Goal: Find specific page/section: Find specific page/section

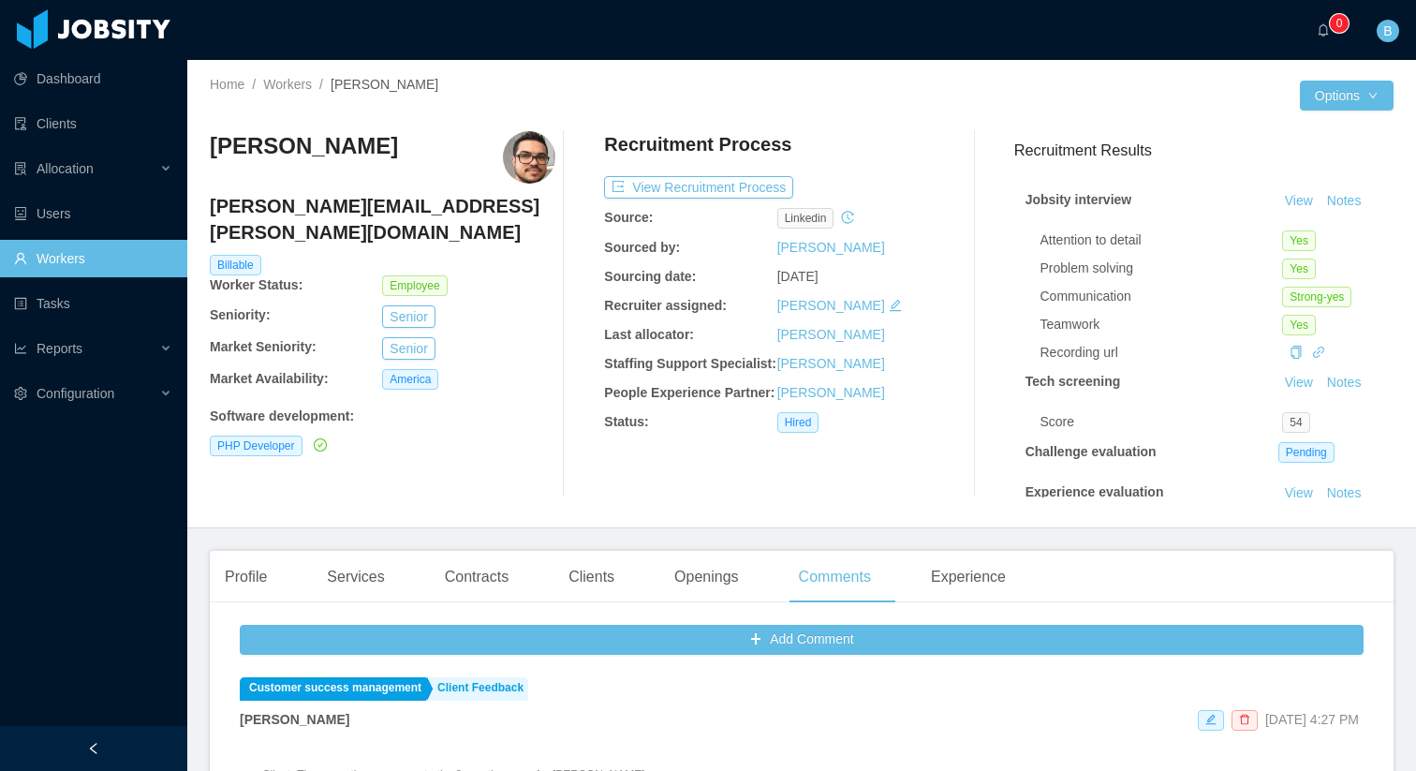
click at [60, 256] on link "Workers" at bounding box center [93, 258] width 158 height 37
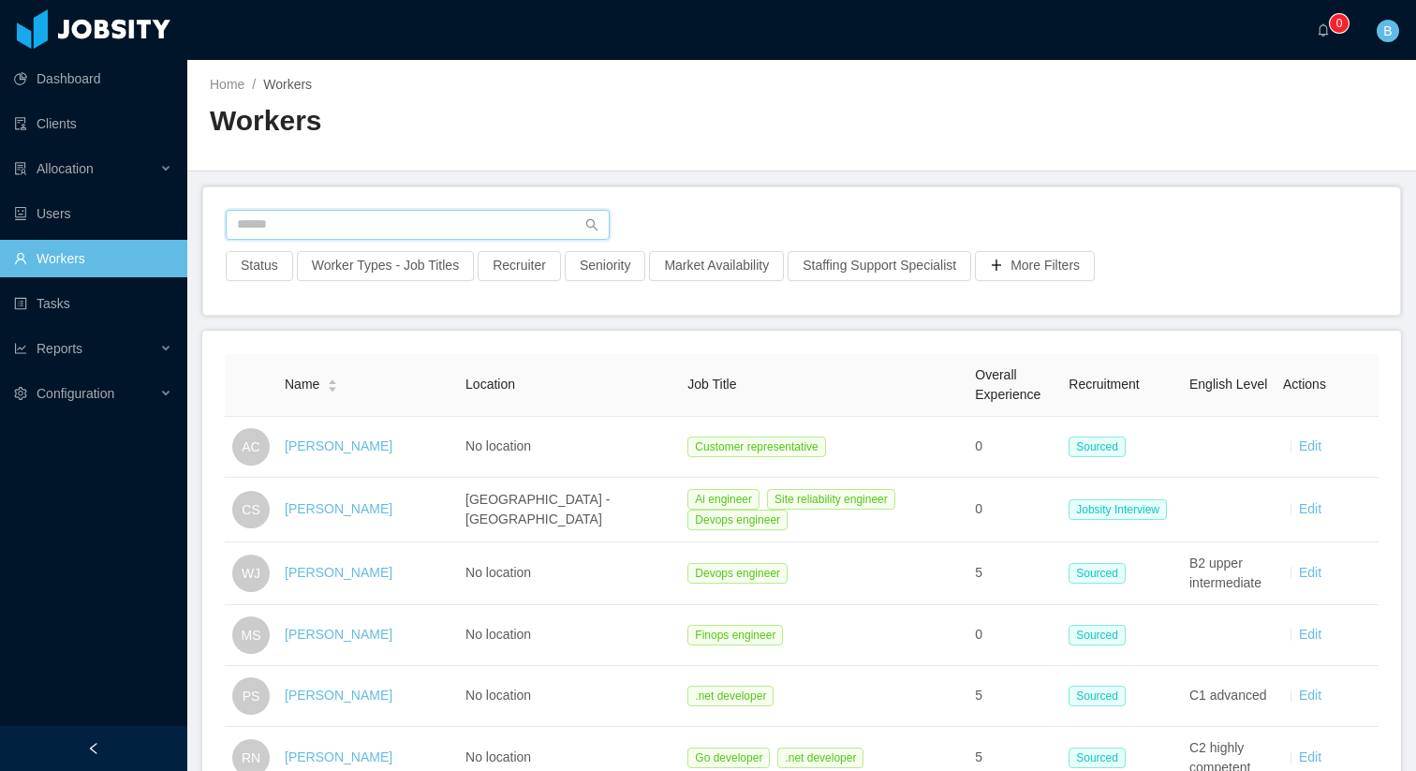
click at [386, 214] on input "text" at bounding box center [418, 225] width 384 height 30
click at [347, 229] on input "text" at bounding box center [418, 225] width 384 height 30
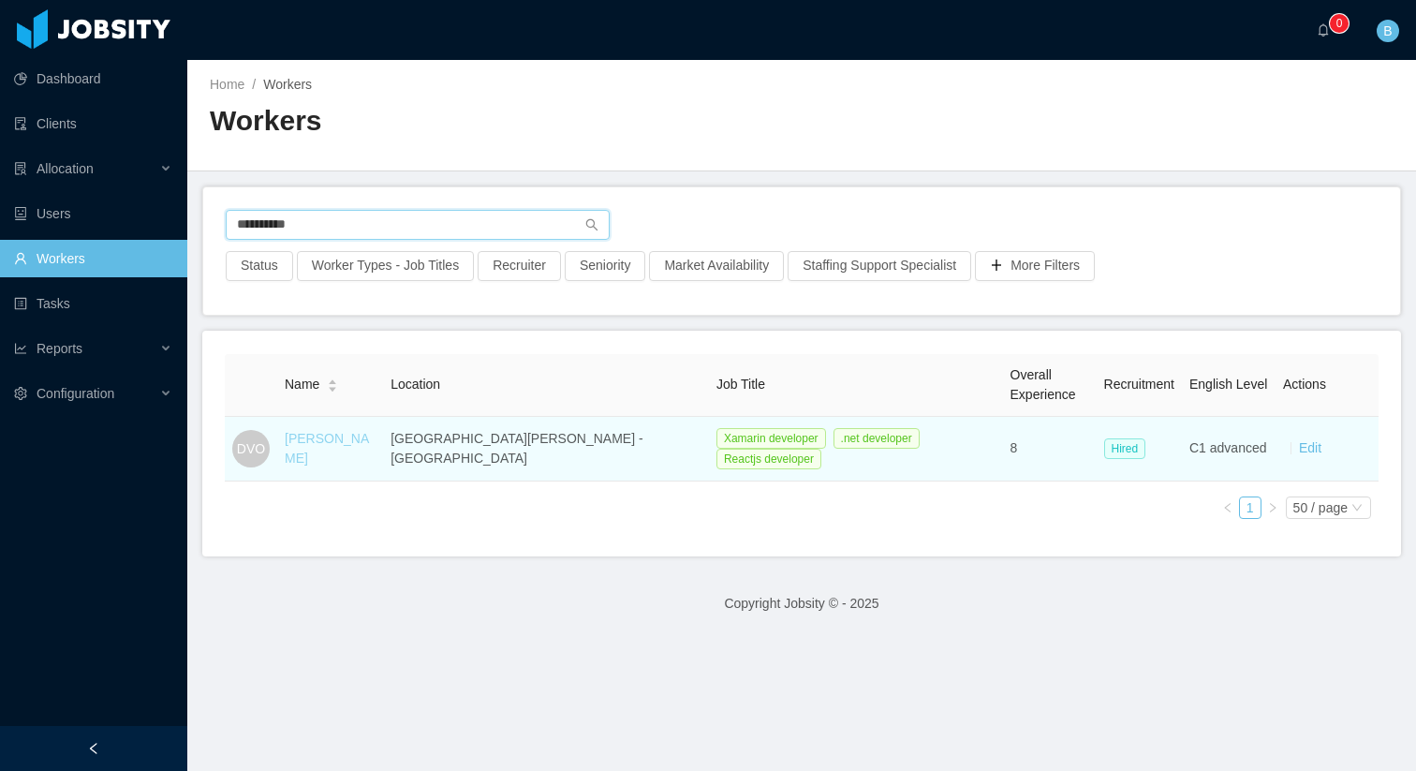
type input "**********"
click at [346, 445] on link "[PERSON_NAME]" at bounding box center [327, 448] width 84 height 35
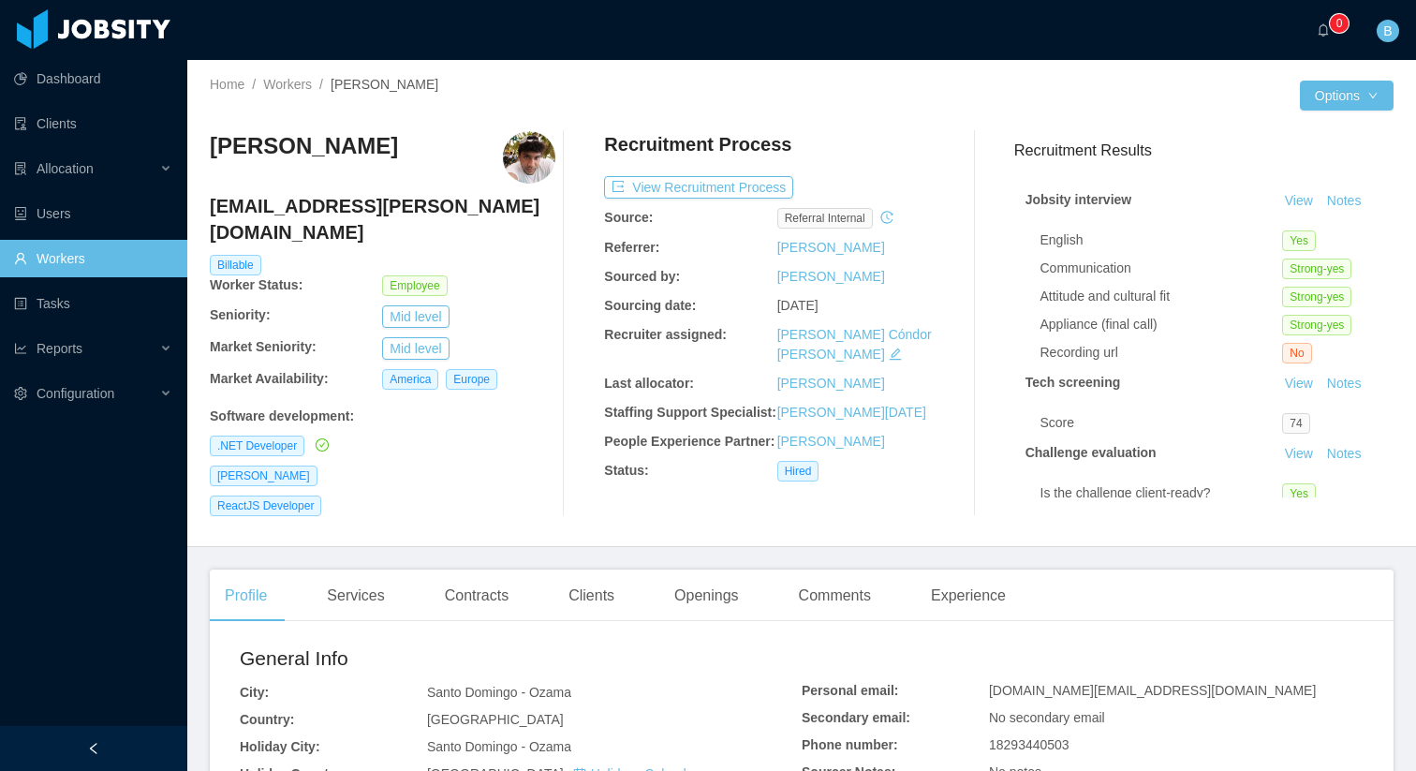
scroll to position [24, 0]
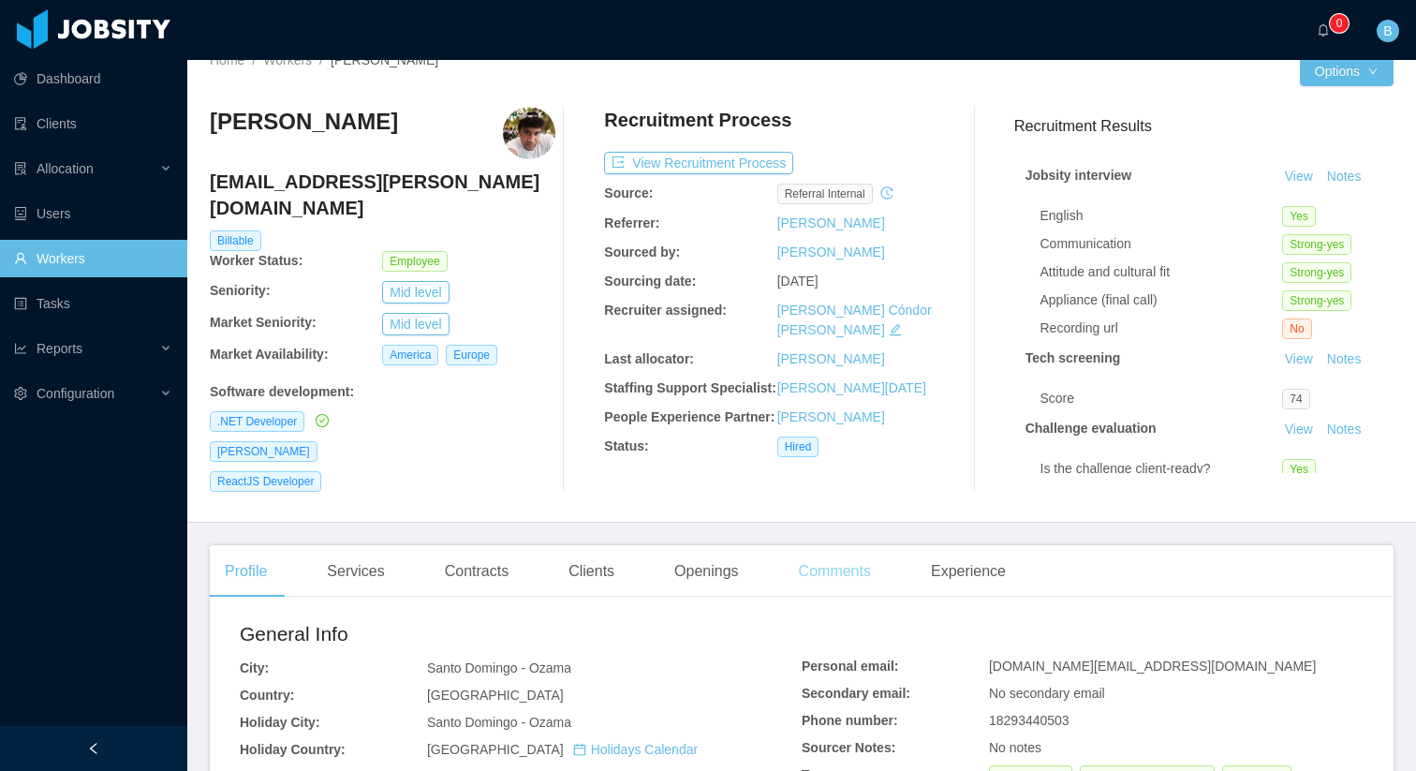
click at [824, 561] on div "Comments" at bounding box center [835, 571] width 102 height 52
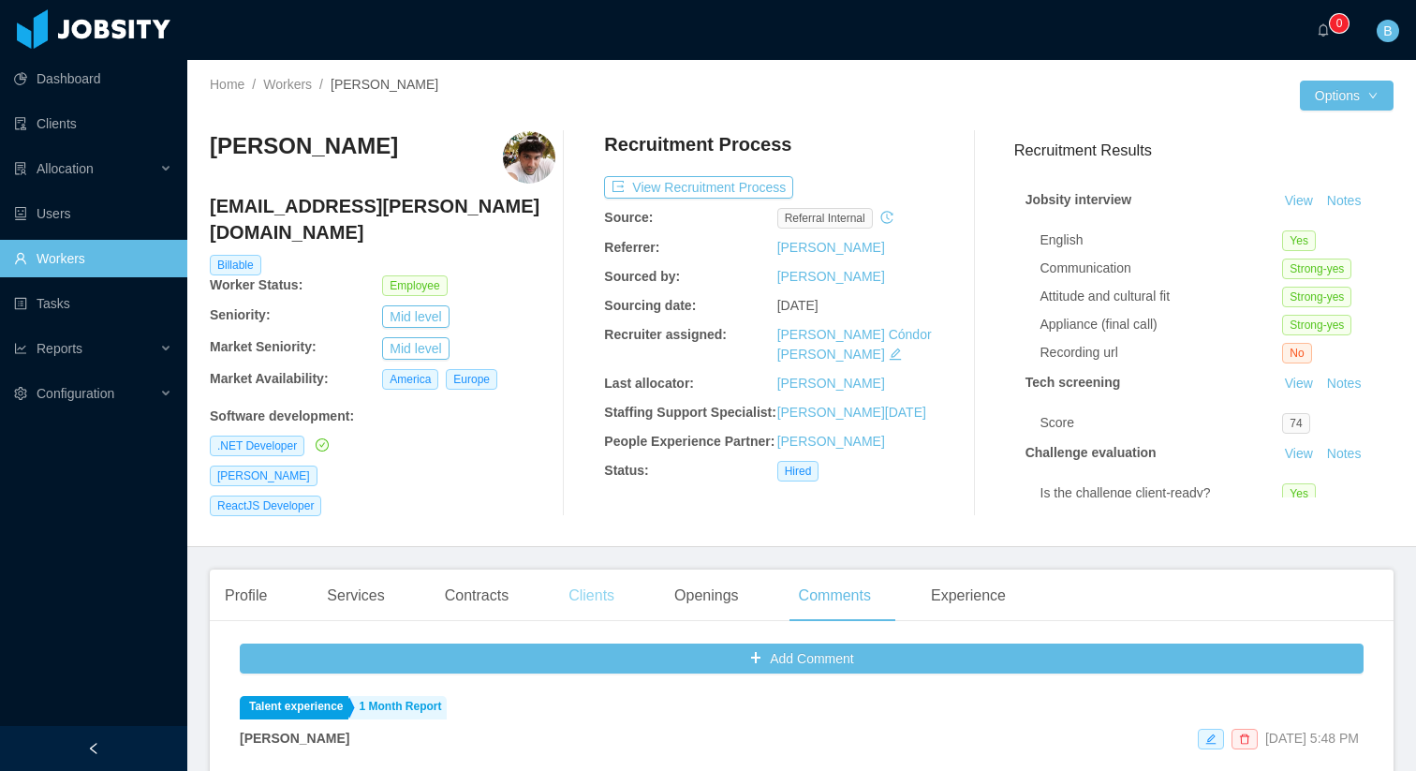
click at [598, 575] on div "Clients" at bounding box center [592, 595] width 76 height 52
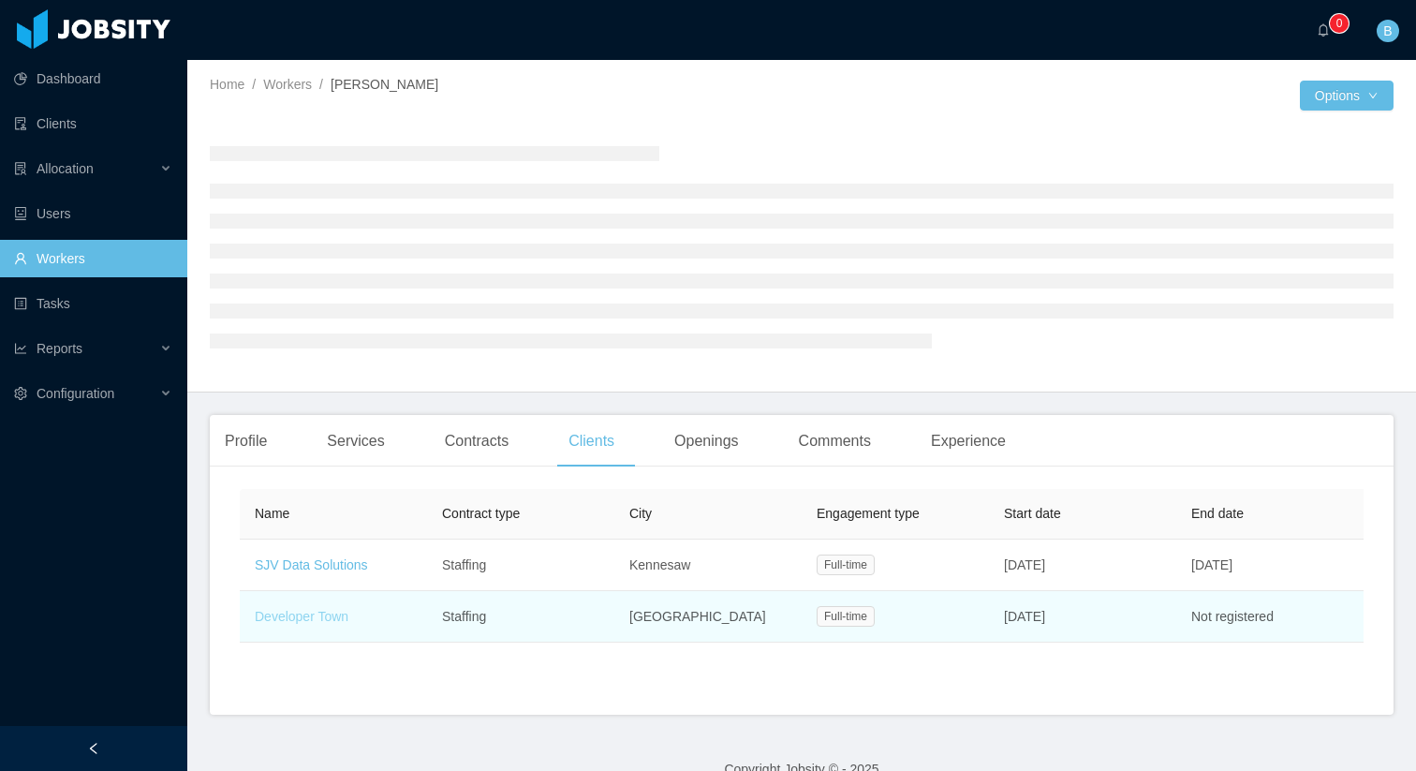
click at [303, 614] on link "Developer Town" at bounding box center [302, 616] width 94 height 15
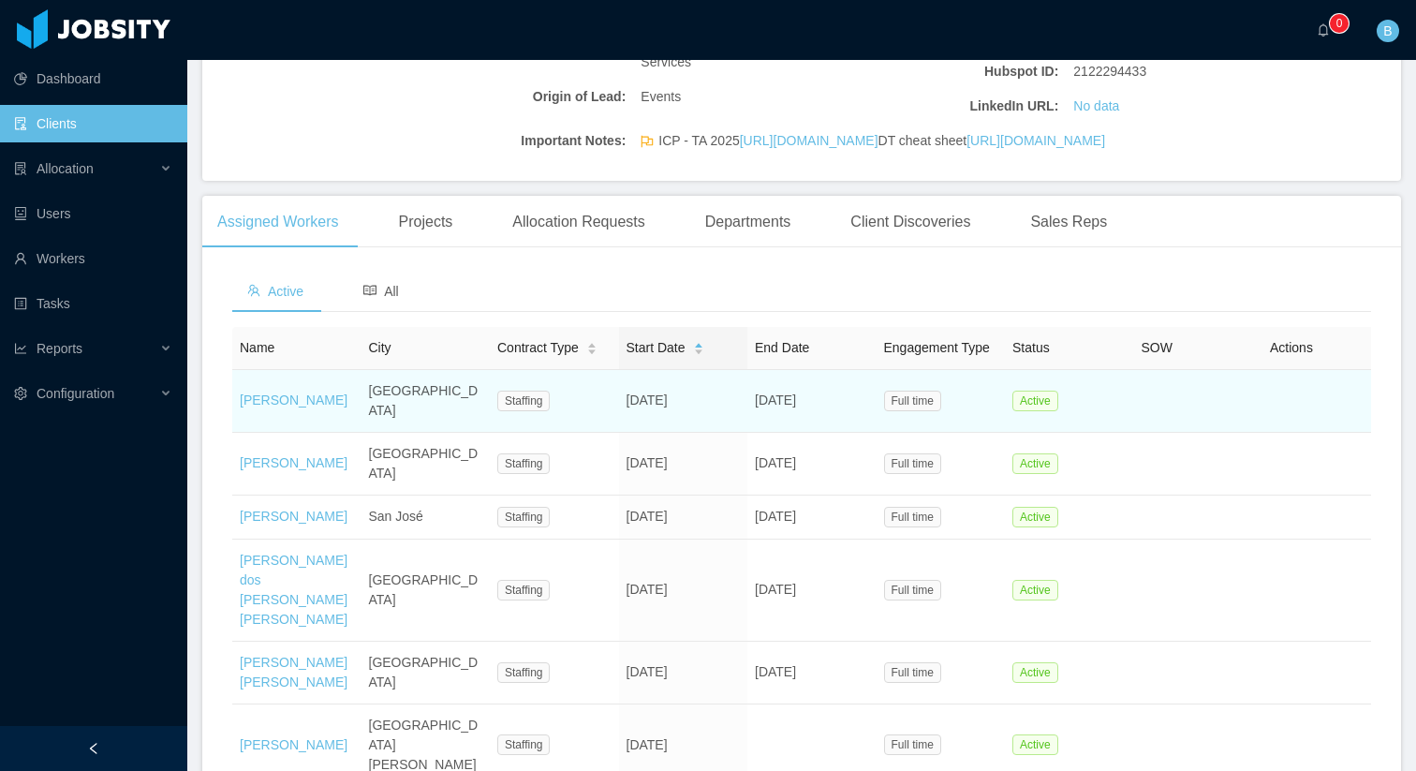
scroll to position [412, 0]
